Goal: Transaction & Acquisition: Purchase product/service

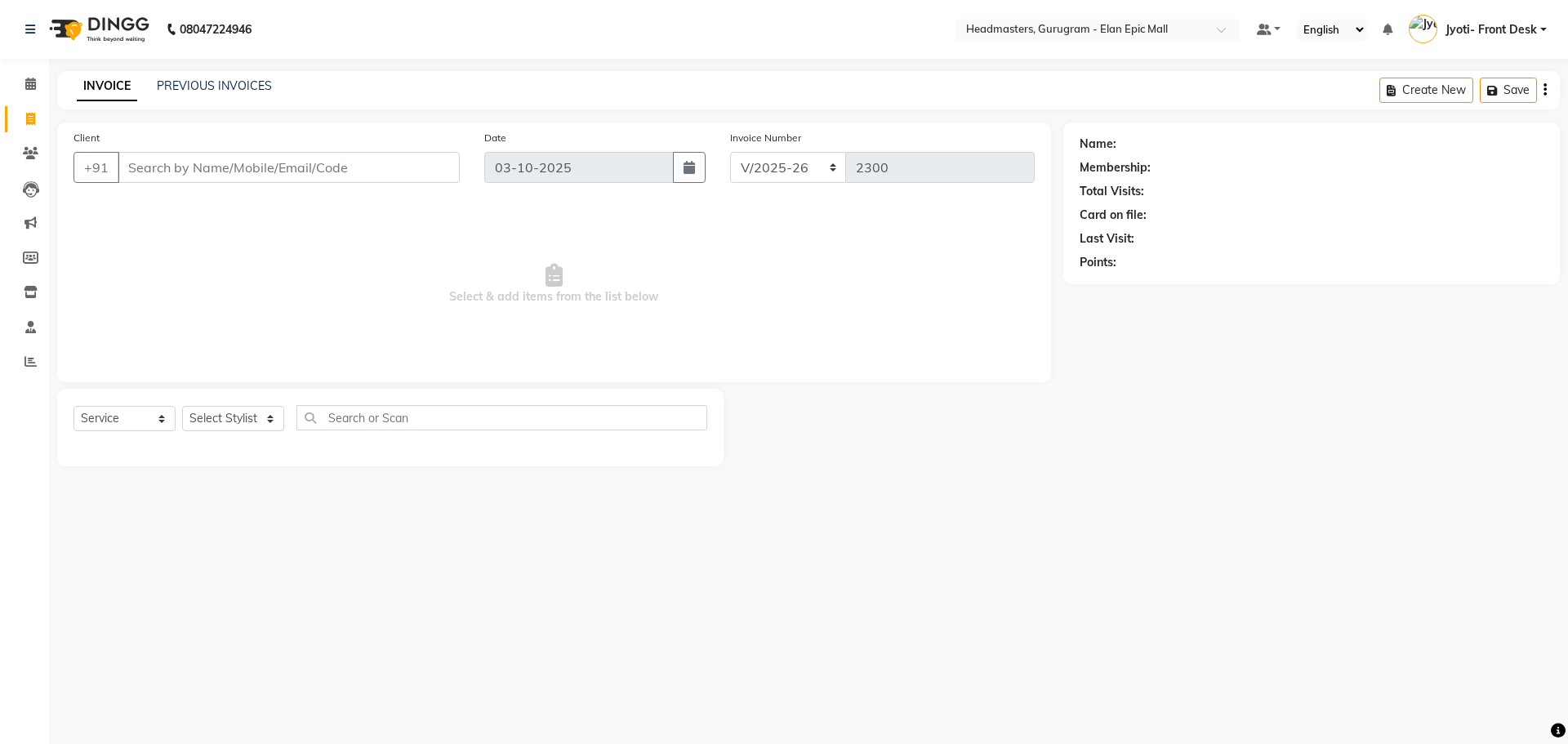
select select "7499"
select select "service"
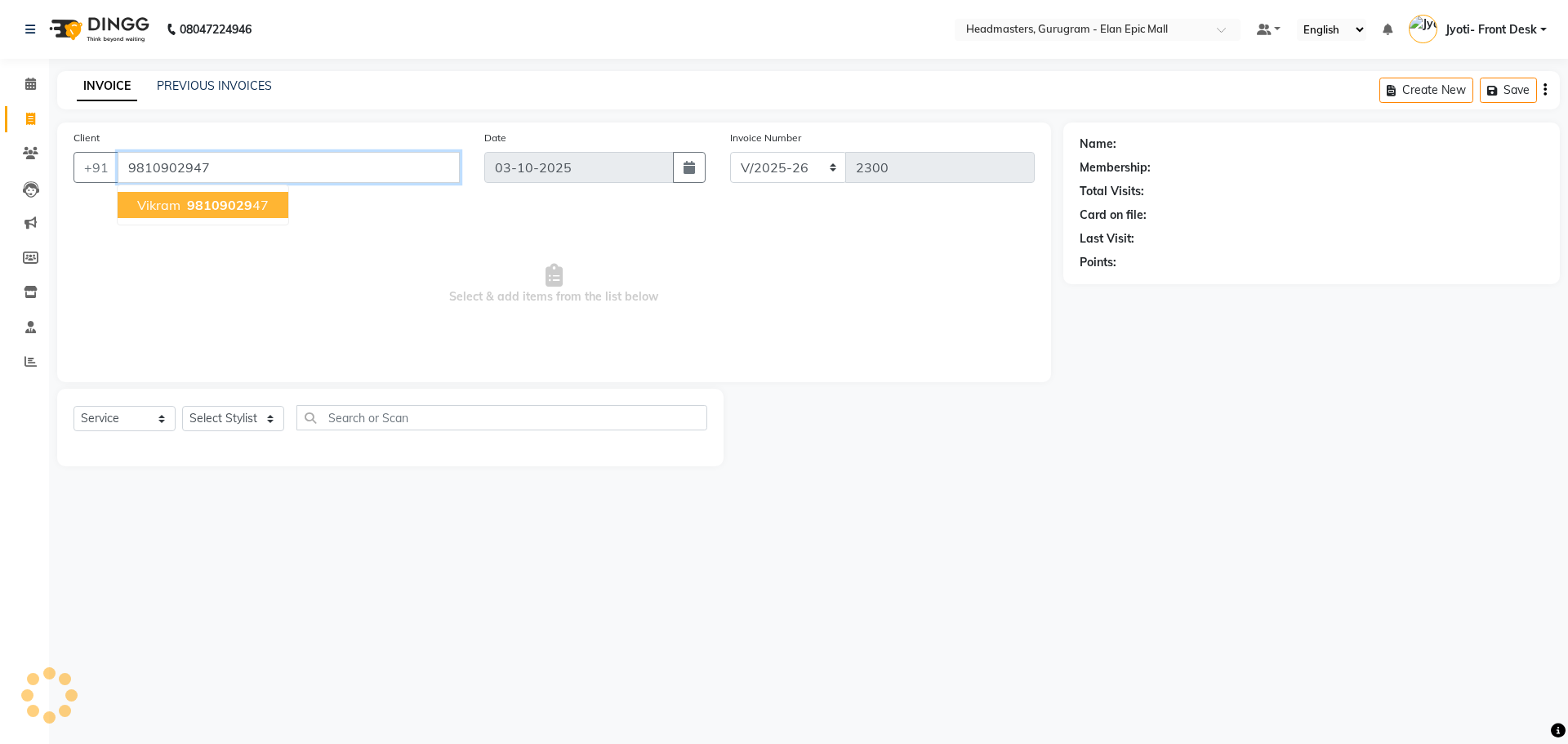
type input "9810902947"
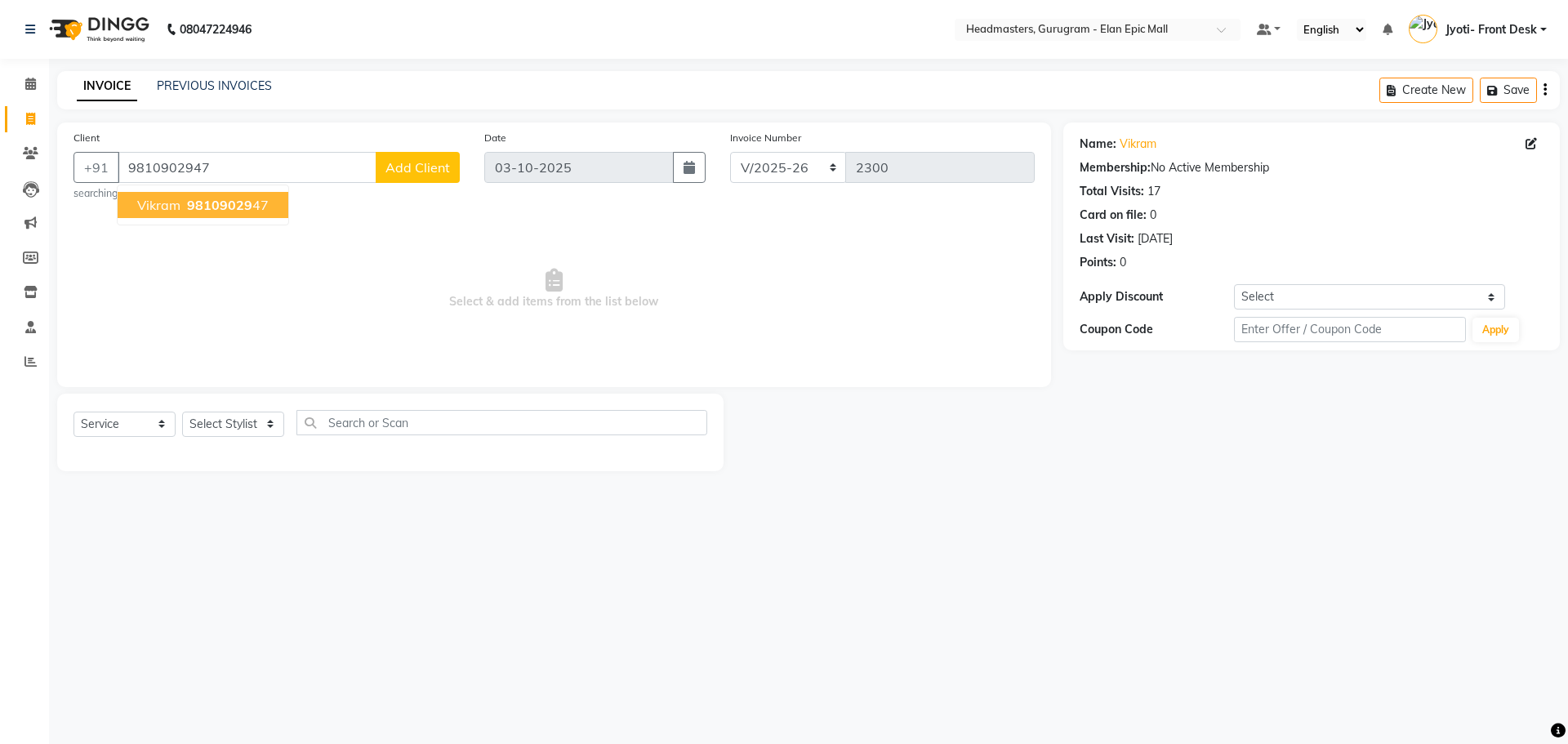
click at [174, 214] on button "Vikram 98109029 47" at bounding box center [203, 205] width 171 height 26
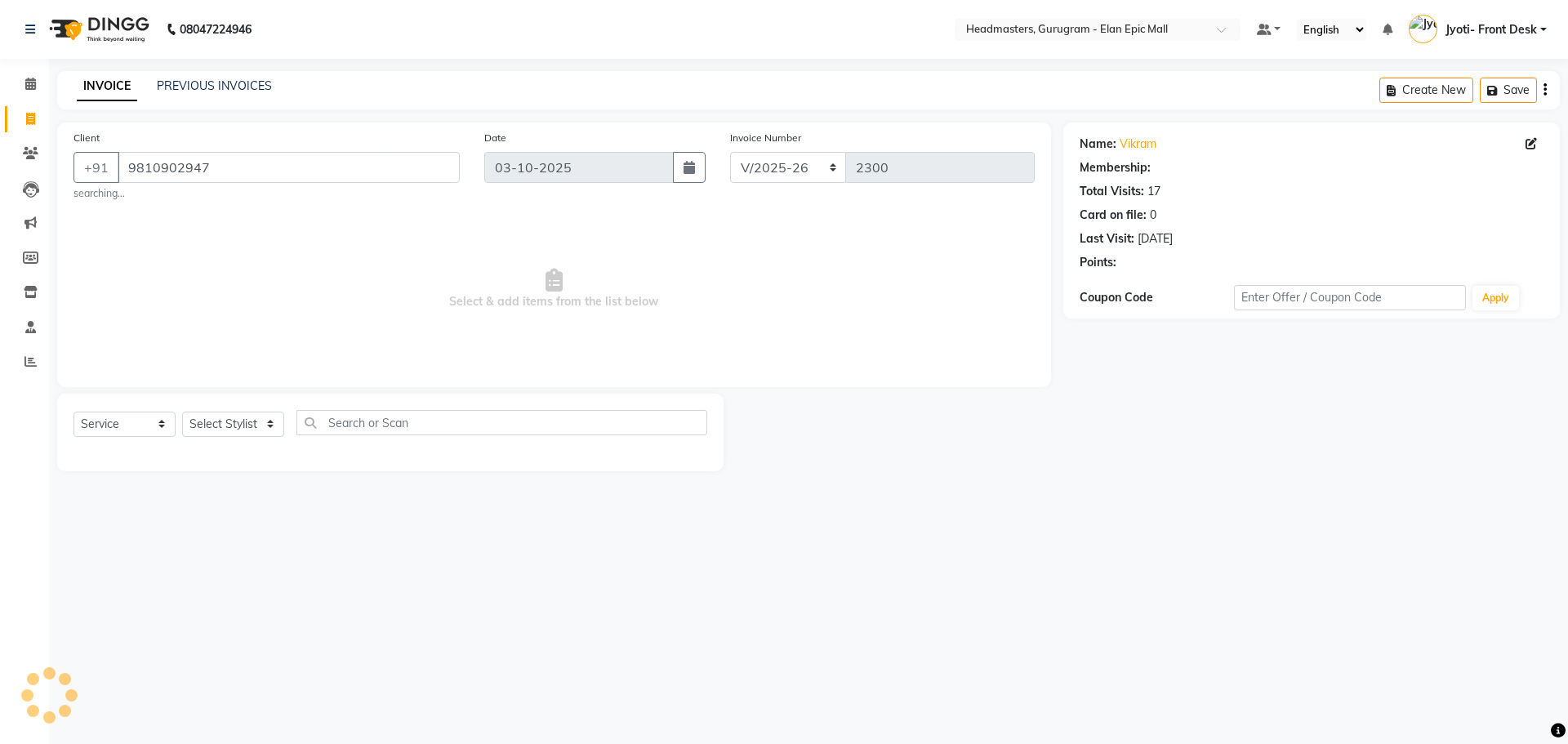
click at [229, 439] on div "Select Service Product Membership Package Voucher Prepaid Gift Card Select Styl…" at bounding box center [390, 429] width 633 height 38
click at [235, 425] on select "Select Stylist[PERSON_NAME][PERSON_NAME]n[PERSON_NAME]h Chetan Headmasters Isla…" at bounding box center [233, 424] width 102 height 25
click at [182, 412] on select "Select Stylist[PERSON_NAME][PERSON_NAME]n[PERSON_NAME]h Chetan Headmasters Isla…" at bounding box center [233, 424] width 102 height 25
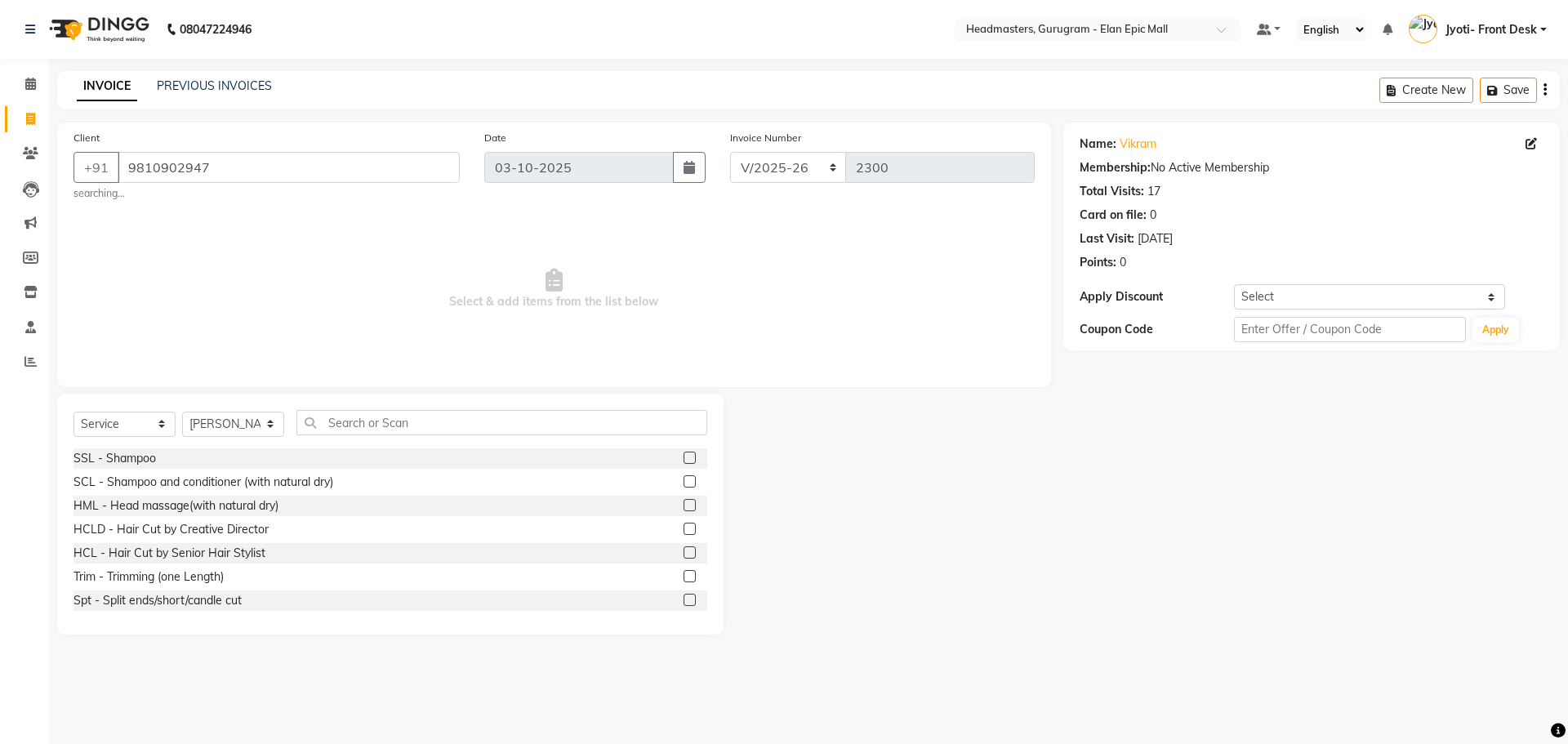
click at [245, 410] on div "Select Service Product Membership Package Voucher Prepaid Gift Card Select Styl…" at bounding box center [390, 429] width 633 height 38
click at [242, 439] on div "Select Service Product Membership Package Voucher Prepaid Gift Card Select Styl…" at bounding box center [390, 429] width 633 height 38
click at [239, 429] on select "Select Stylist[PERSON_NAME][PERSON_NAME]n[PERSON_NAME]h Chetan Headmasters Isla…" at bounding box center [233, 424] width 102 height 25
select select "76920"
click at [182, 412] on select "Select Stylist[PERSON_NAME][PERSON_NAME]n[PERSON_NAME]h Chetan Headmasters Isla…" at bounding box center [233, 424] width 102 height 25
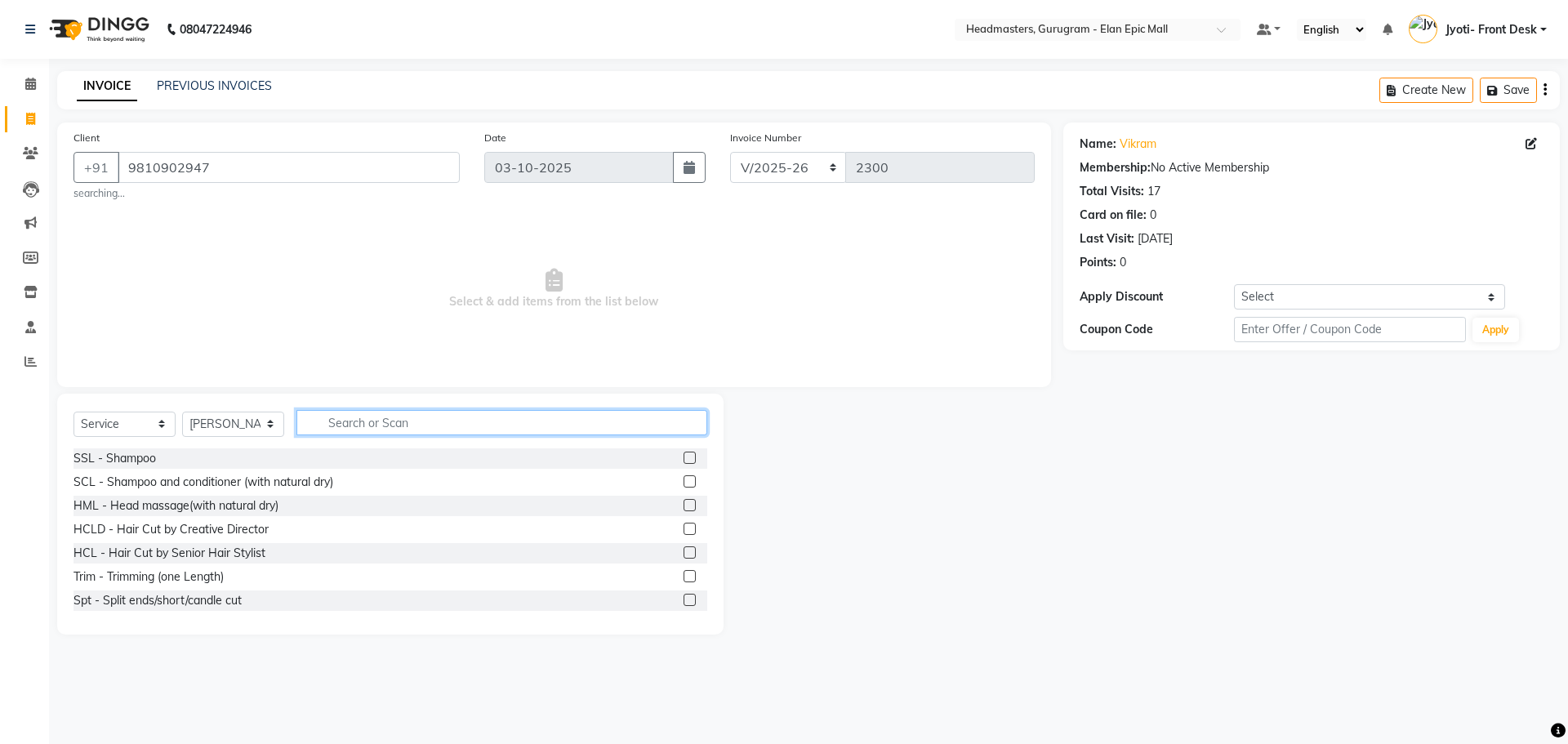
click at [390, 425] on input "text" at bounding box center [502, 422] width 410 height 25
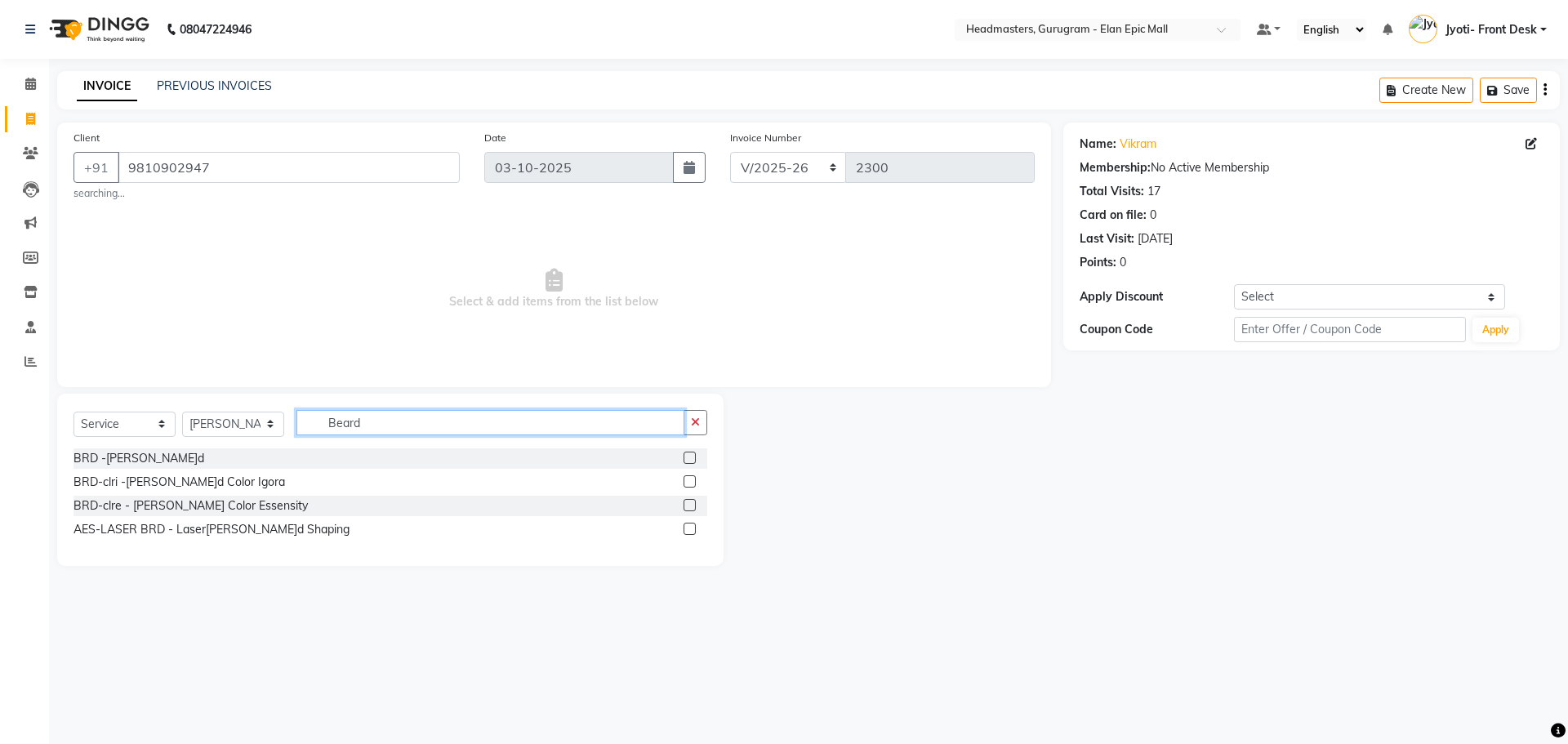
type input "Beard"
click at [686, 463] on label at bounding box center [690, 458] width 12 height 12
click at [686, 463] on input "checkbox" at bounding box center [689, 458] width 10 height 10
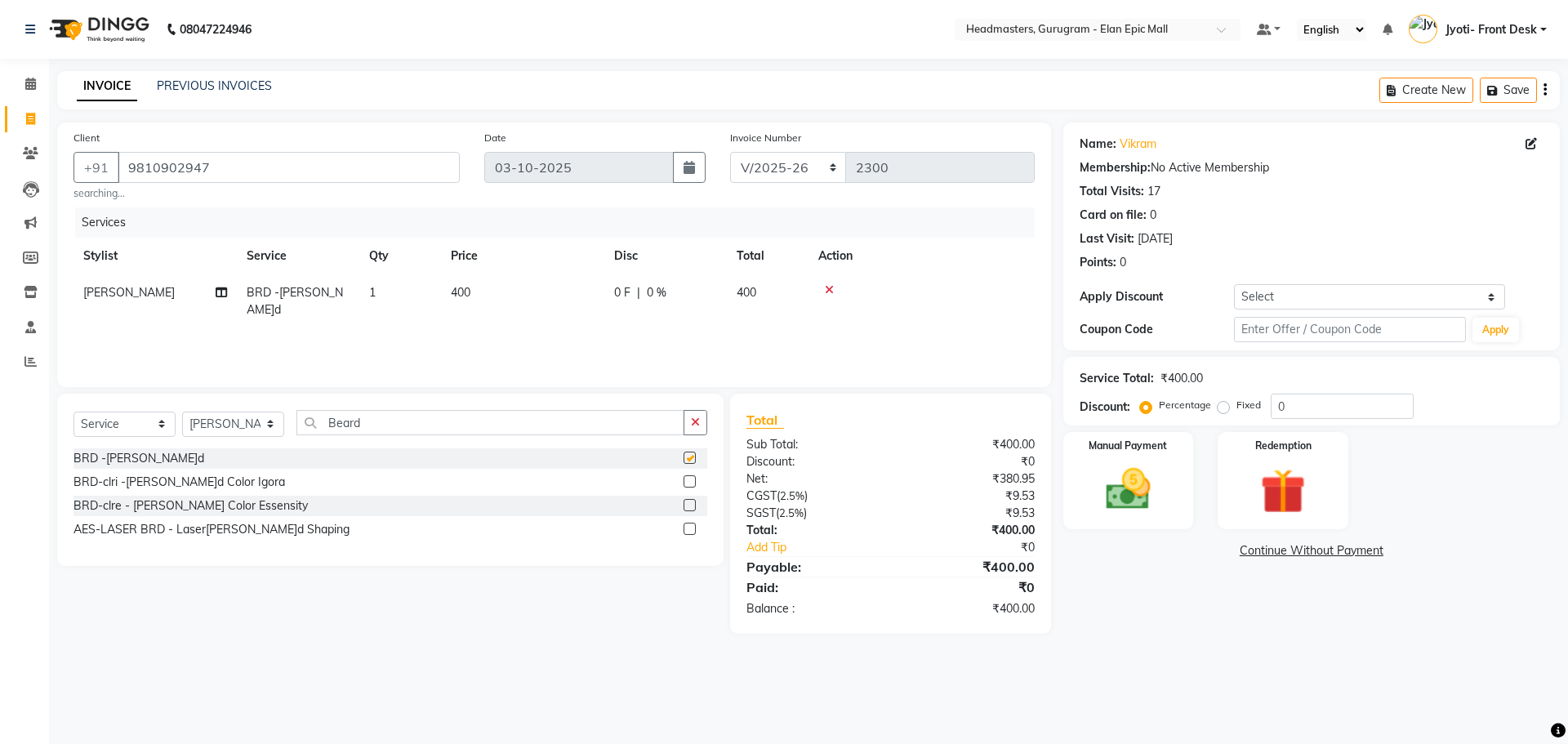
checkbox input "false"
click at [446, 401] on div "Select Service Product Membership Package Voucher Prepaid Gift Card Select Styl…" at bounding box center [390, 480] width 666 height 173
click at [448, 410] on input "Beard" at bounding box center [490, 422] width 388 height 25
type input "B"
type input "Nail"
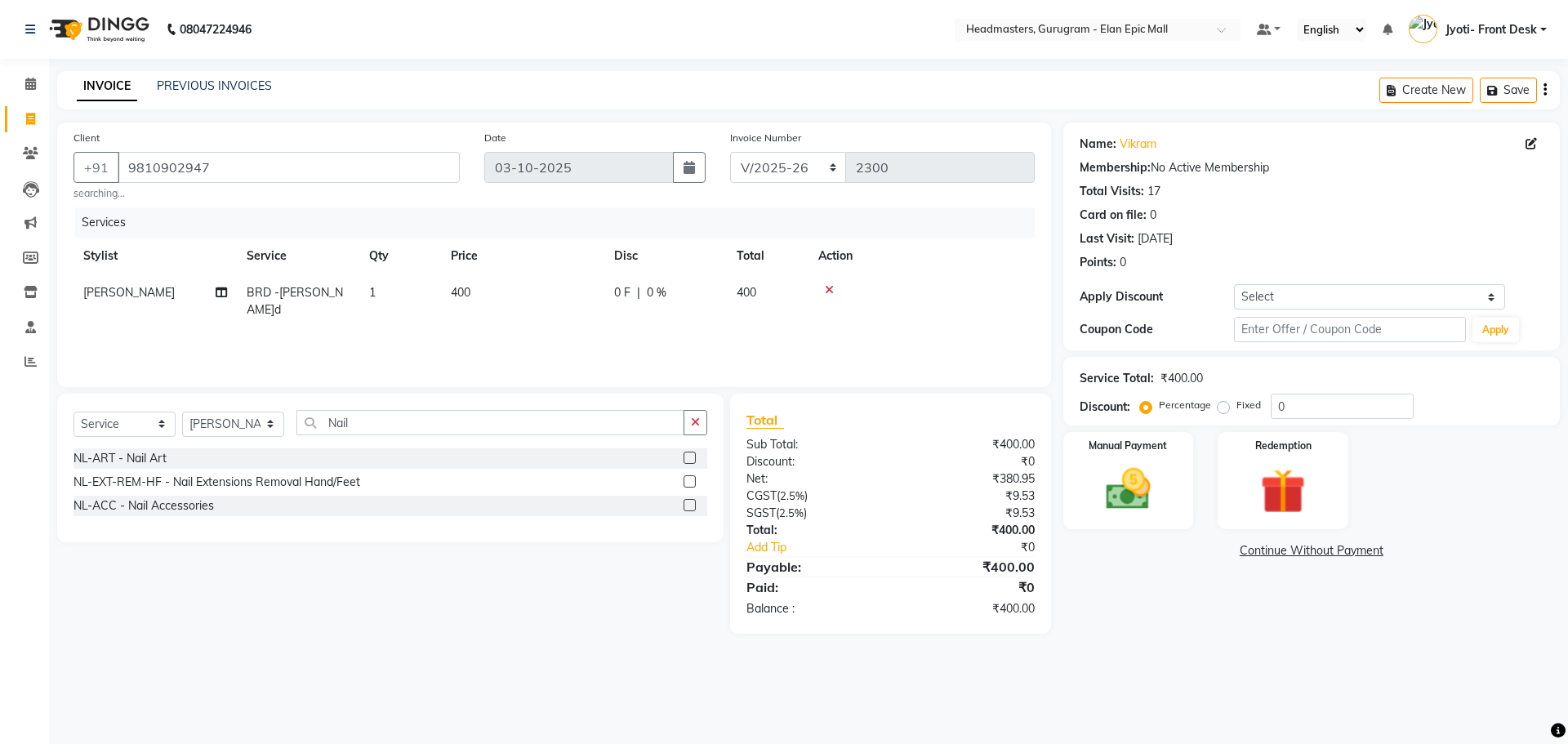
click at [687, 457] on label at bounding box center [690, 458] width 12 height 12
click at [687, 457] on input "checkbox" at bounding box center [689, 458] width 10 height 10
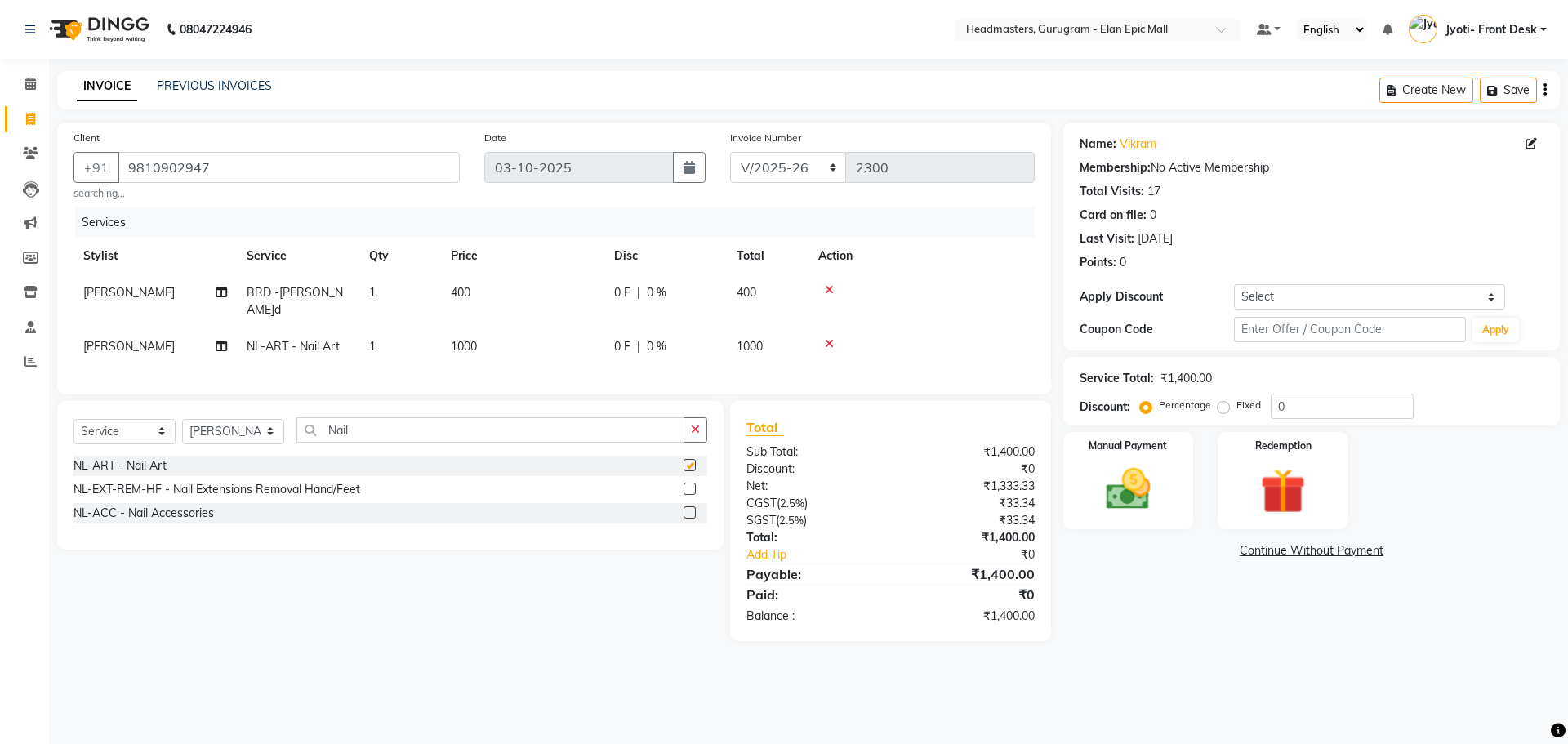
checkbox input "false"
click at [120, 332] on td "[PERSON_NAME]" at bounding box center [155, 346] width 163 height 36
select select "76920"
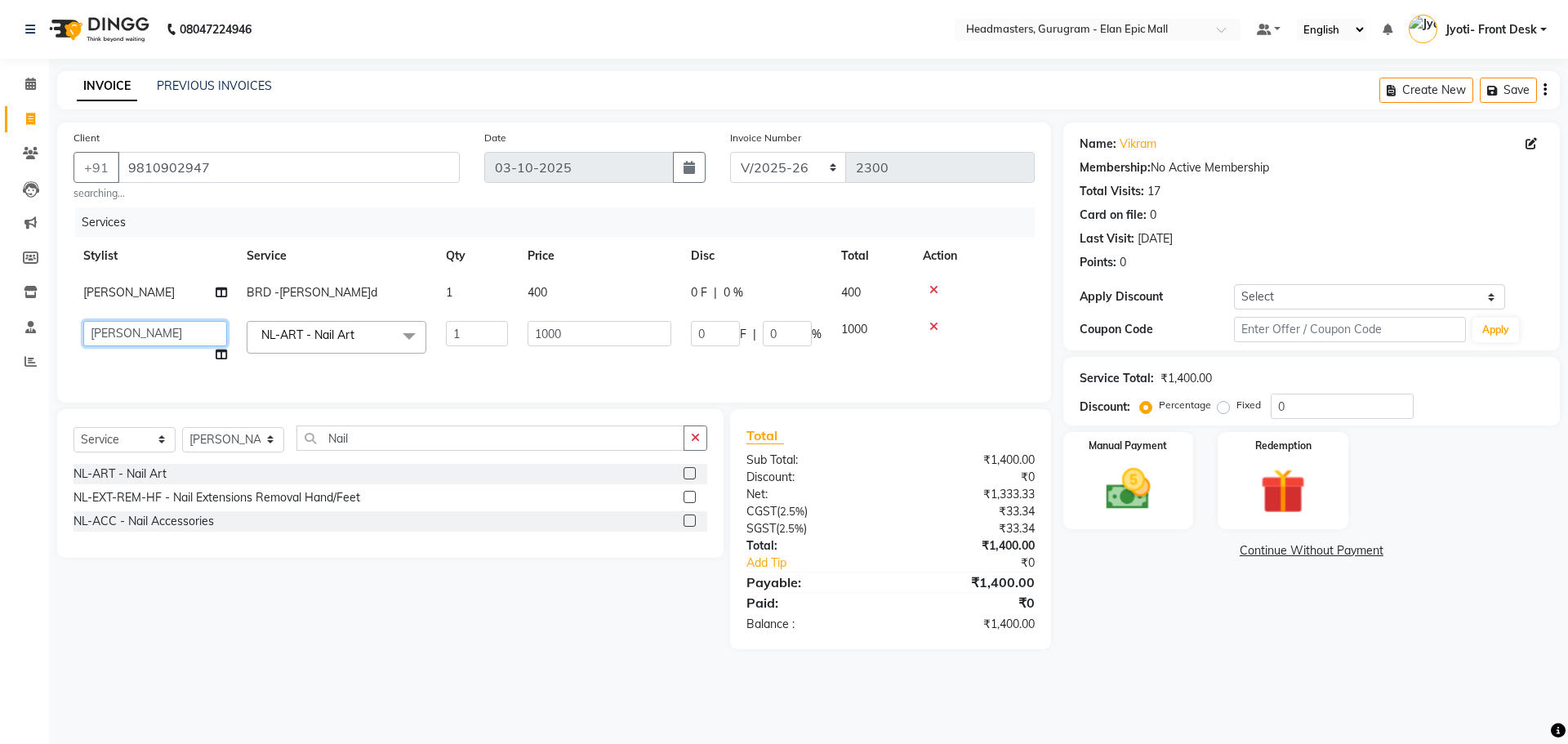
click at [121, 330] on select "[PERSON_NAME]l [PERSON_NAME]n [PERSON_NAME]h Chetan Headmasters [DEMOGRAPHIC_DA…" at bounding box center [155, 333] width 144 height 25
select select "74678"
click at [477, 451] on input "Nail" at bounding box center [490, 438] width 388 height 25
click at [548, 332] on input "1000" at bounding box center [600, 333] width 144 height 25
click at [555, 338] on input "1000" at bounding box center [600, 333] width 144 height 25
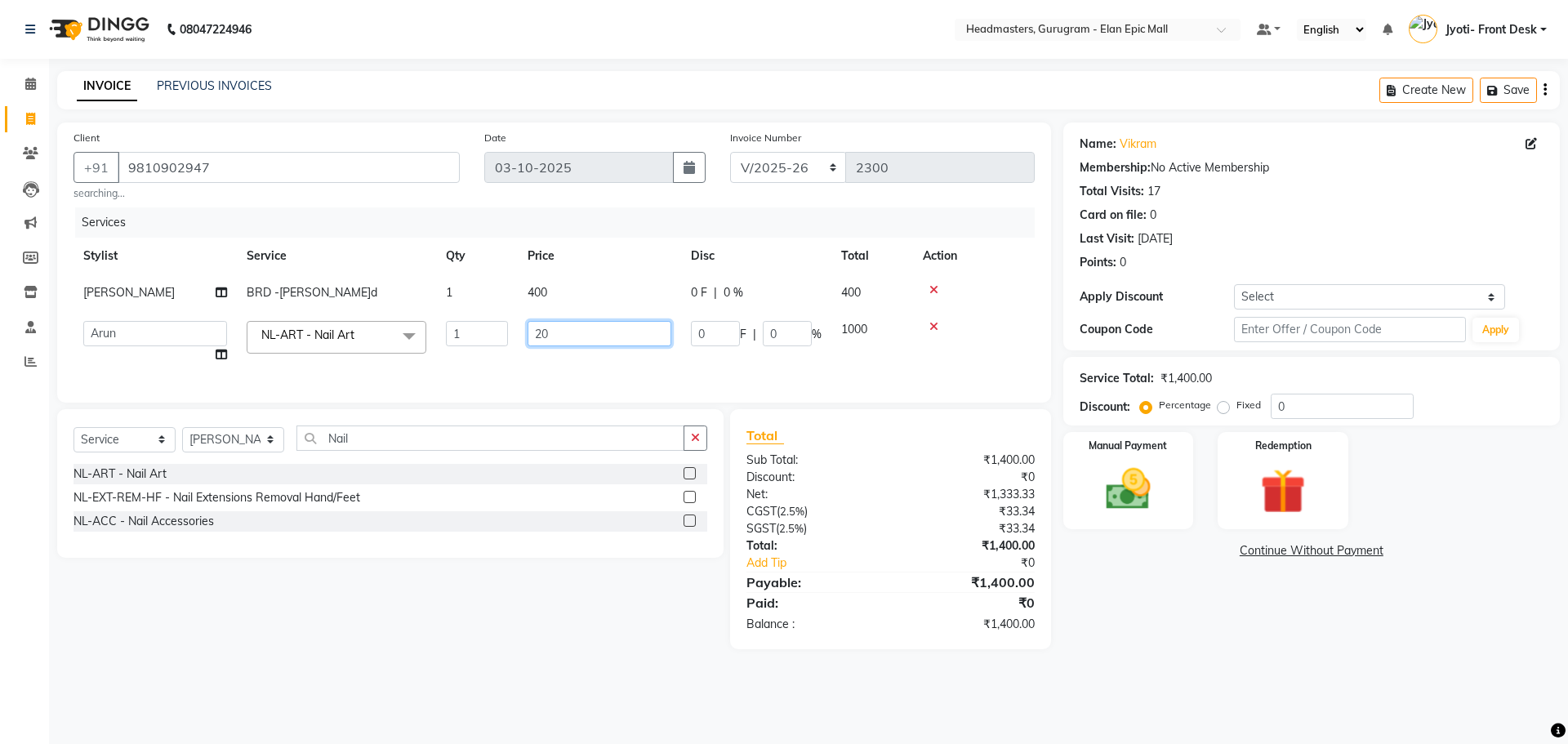
type input "200"
click at [1178, 635] on div "Name: Vikram Membership: No Active Membership Total Visits: 17 Card on file: 0 …" at bounding box center [1317, 385] width 508 height 527
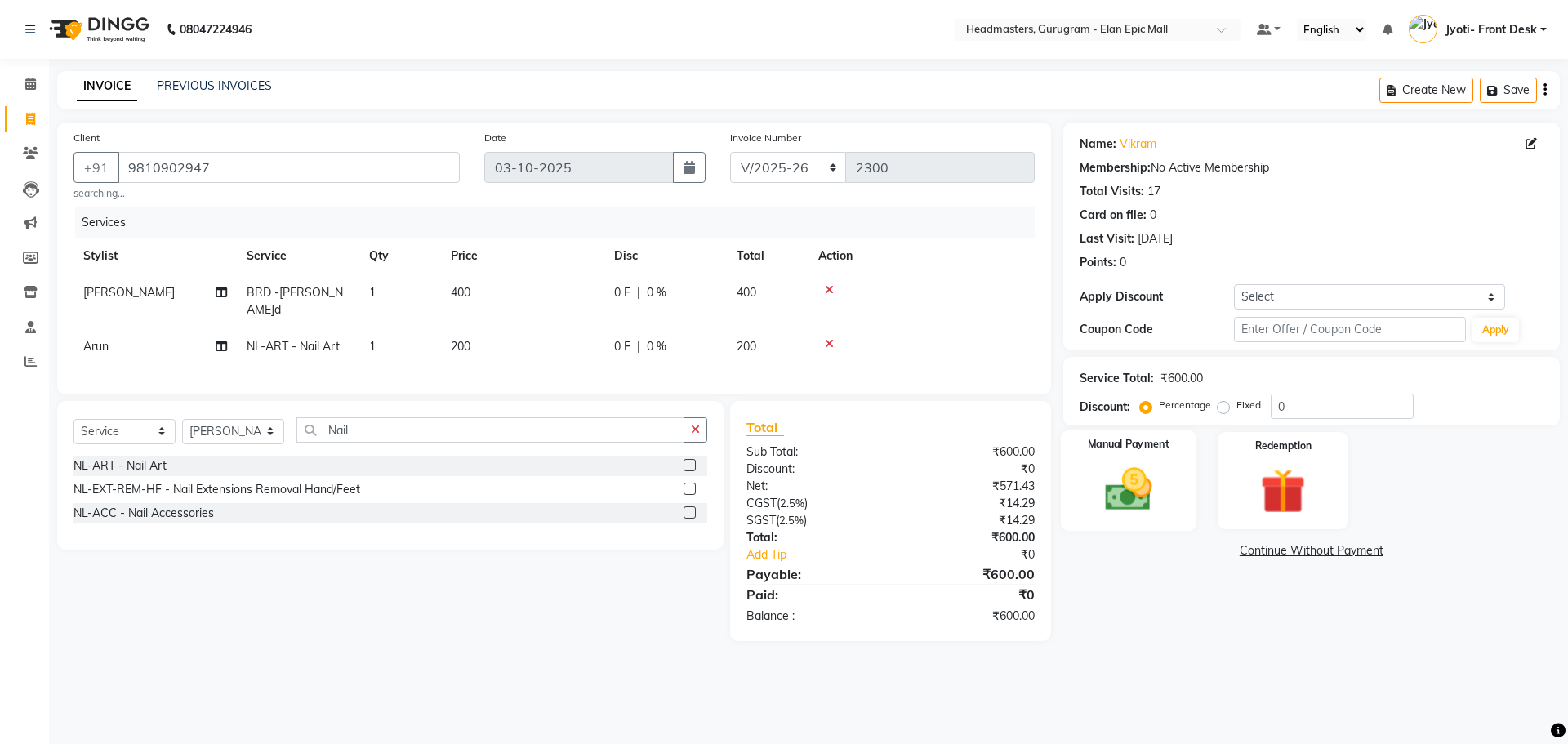
click at [1178, 471] on div "Manual Payment" at bounding box center [1127, 481] width 135 height 101
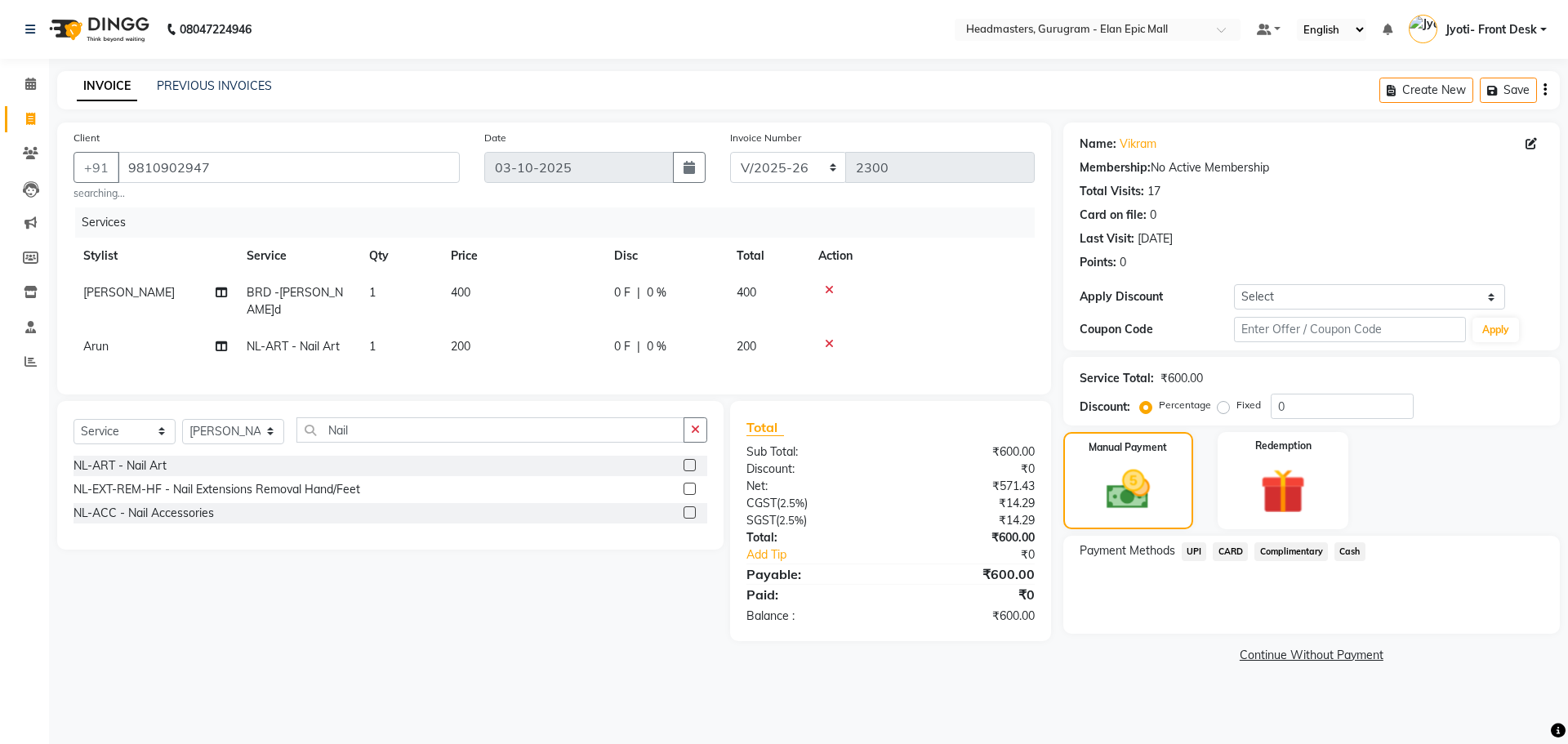
click at [1344, 550] on span "Cash" at bounding box center [1350, 552] width 31 height 19
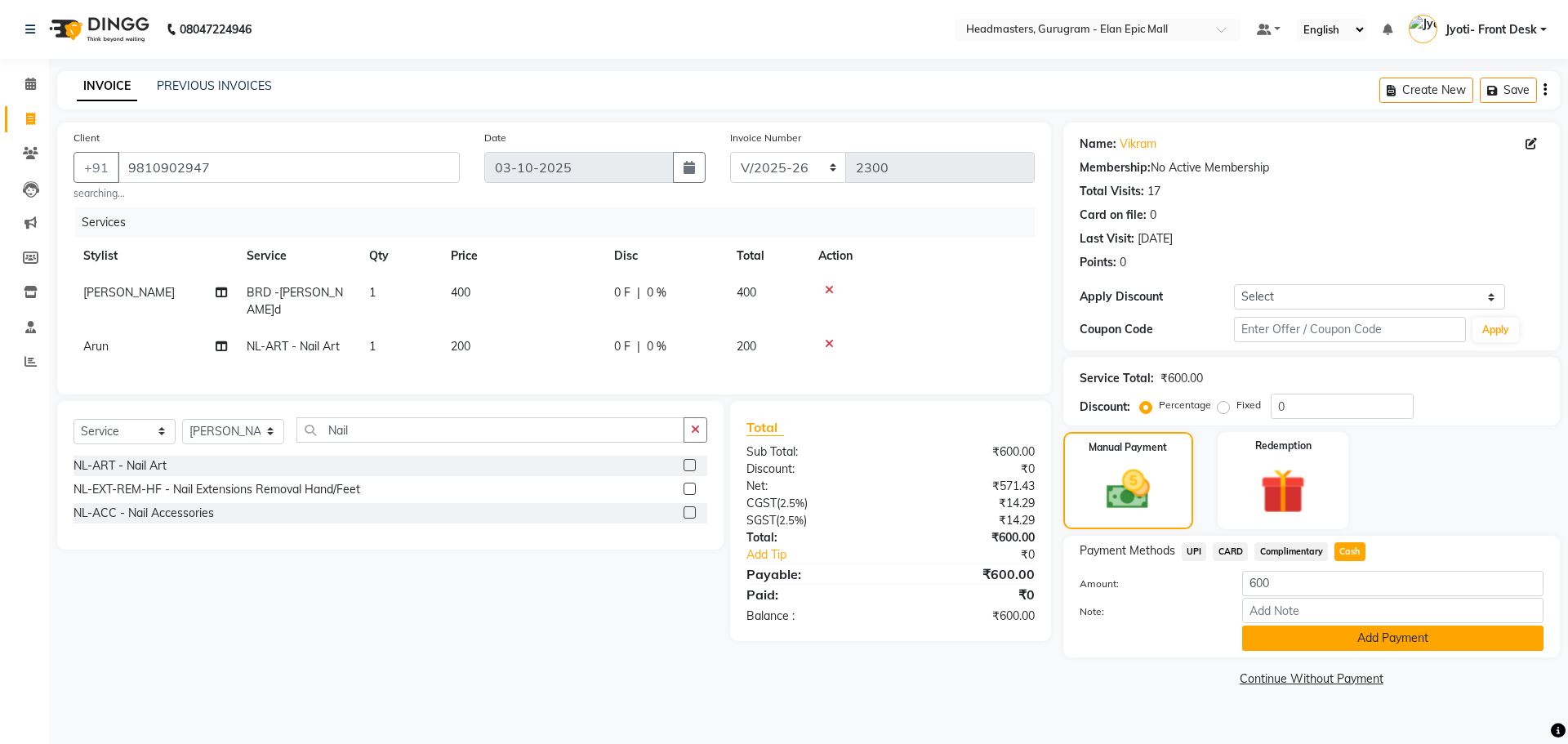
click at [1391, 630] on button "Add Payment" at bounding box center [1392, 638] width 301 height 25
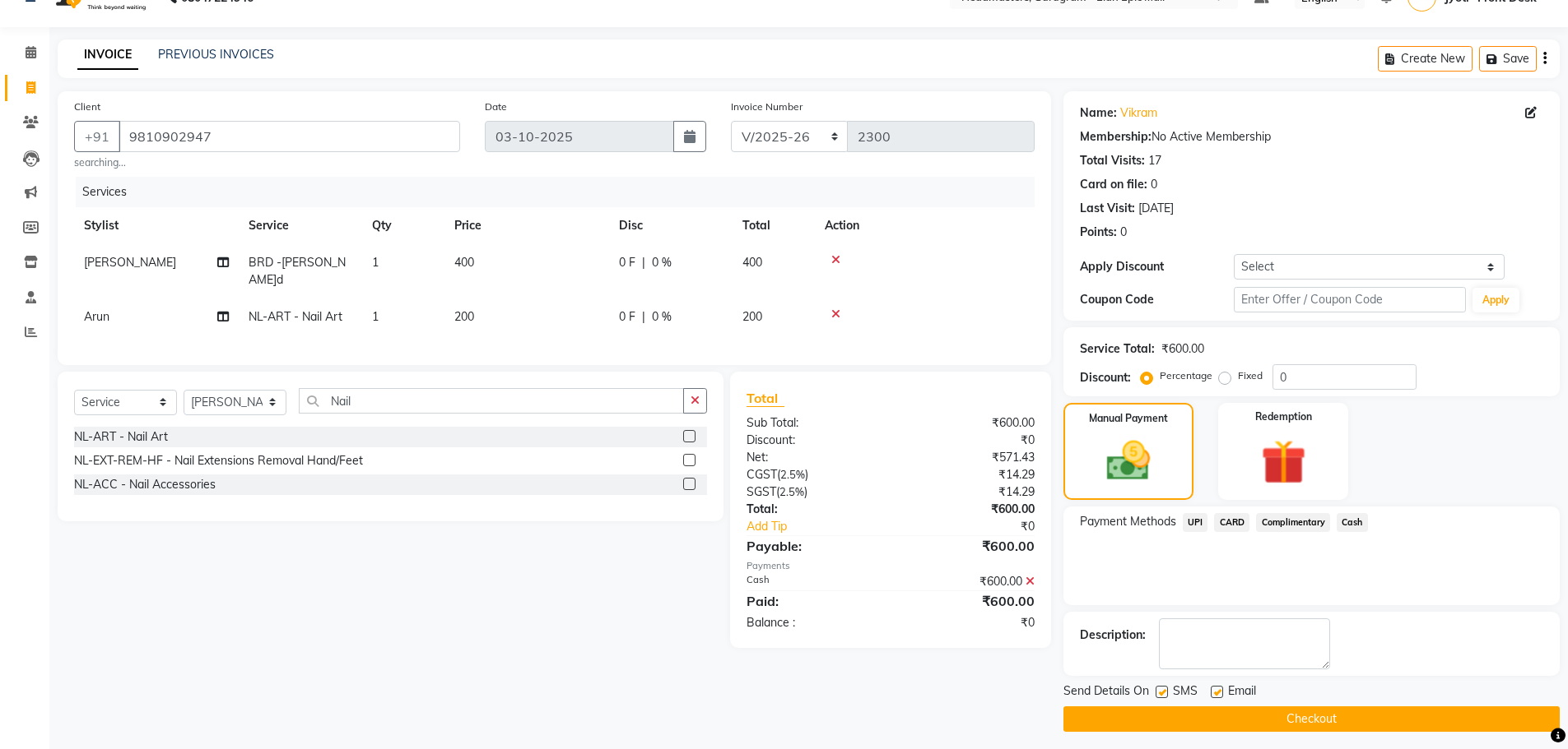
scroll to position [39, 0]
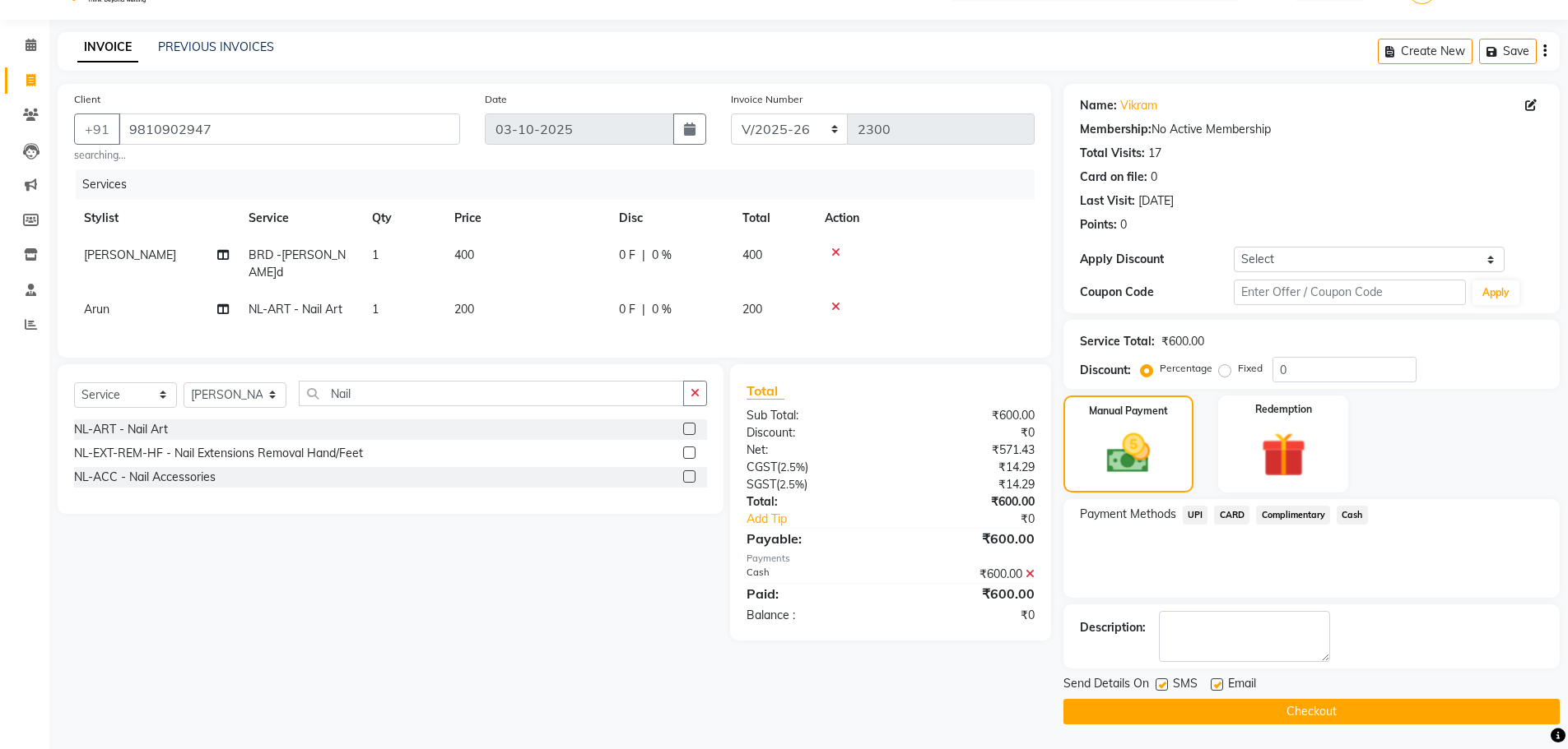
click at [1376, 707] on button "Checkout" at bounding box center [1311, 711] width 496 height 25
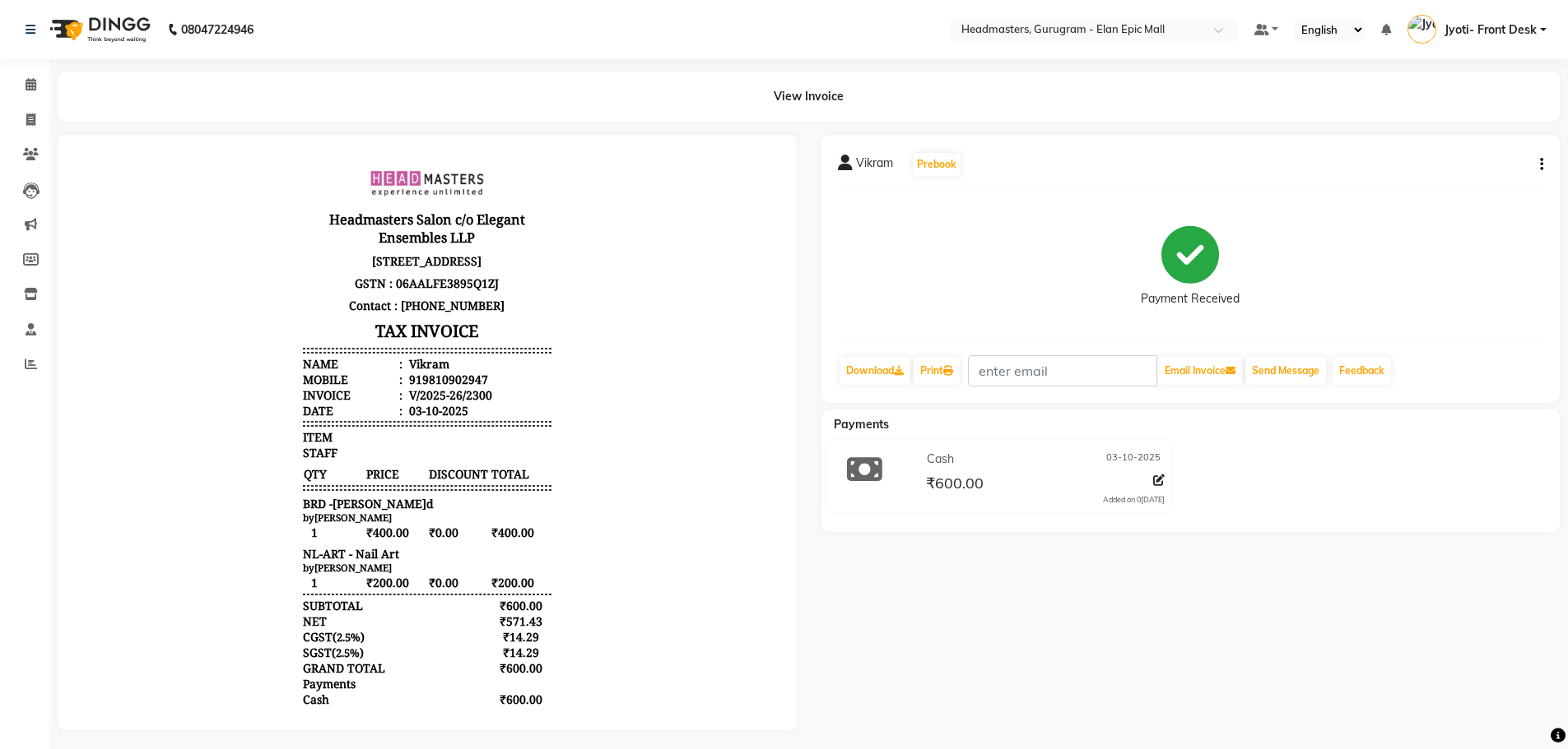
select select "service"
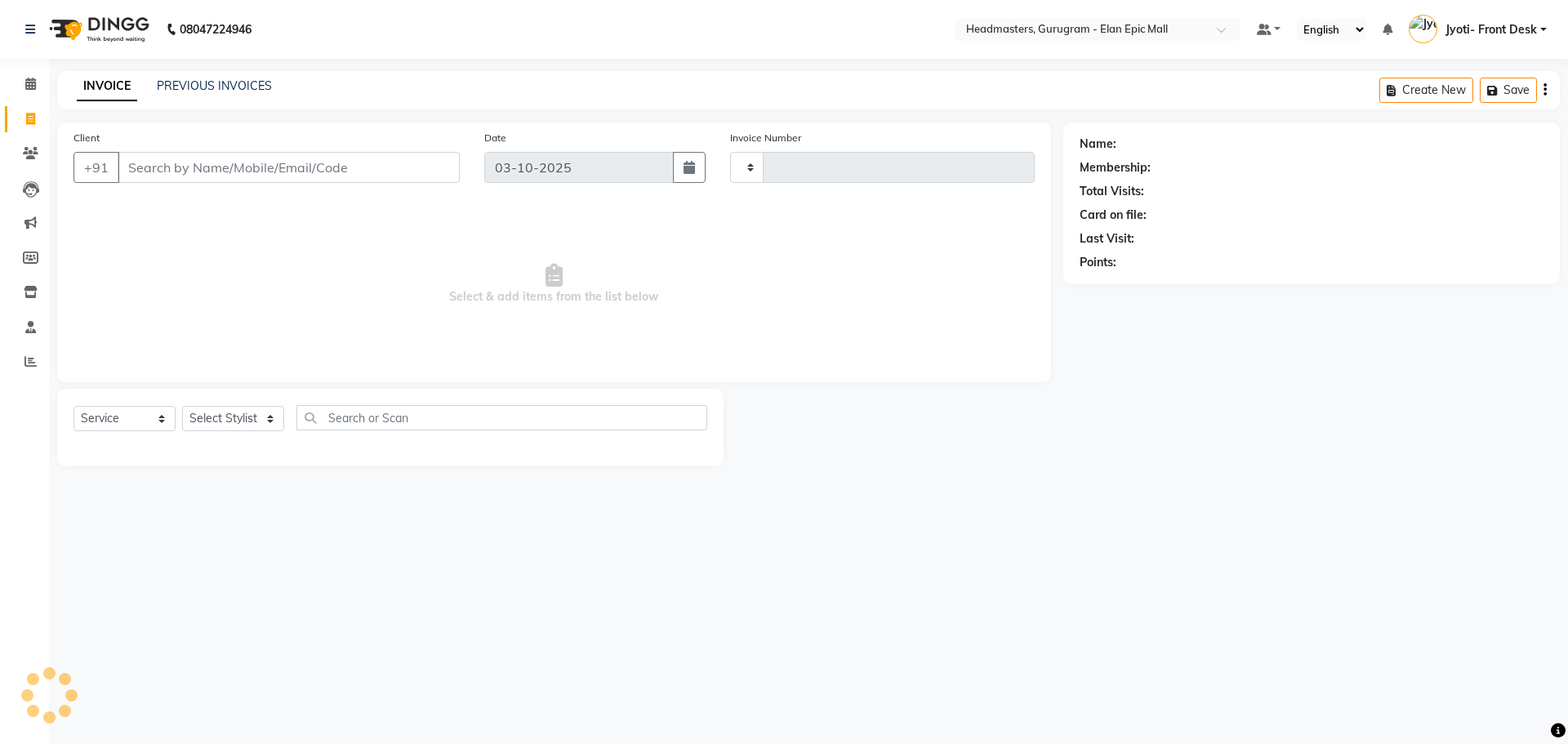
type input "2301"
select select "7499"
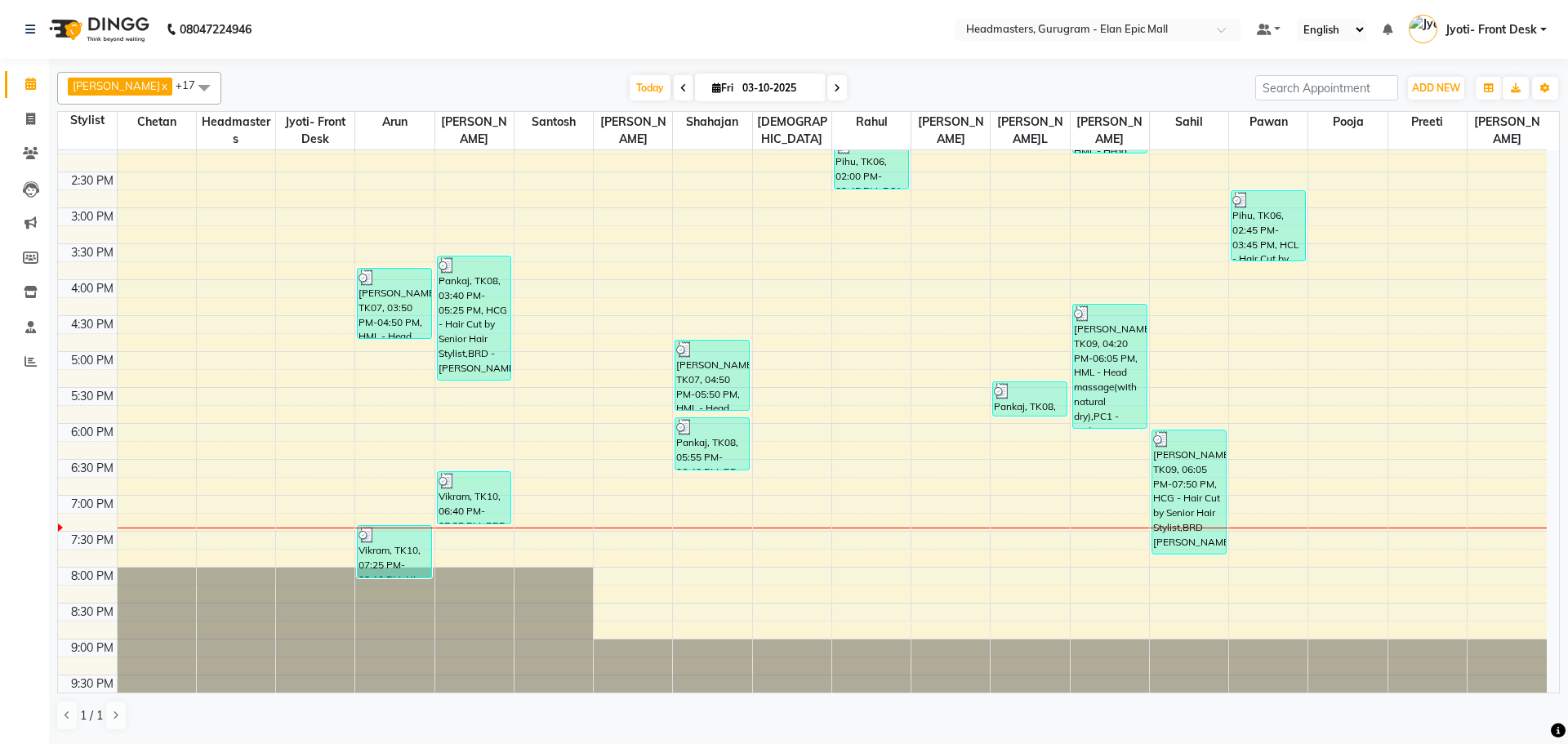
scroll to position [464, 0]
